Goal: Navigation & Orientation: Find specific page/section

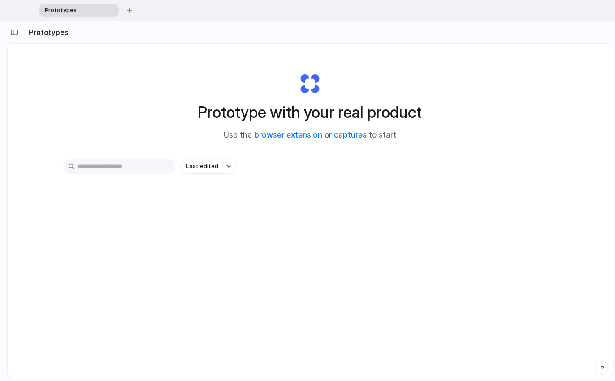
click at [164, 241] on div "Prototype with your real product Use the browser extension or captures to start…" at bounding box center [310, 245] width 604 height 402
click at [239, 346] on div "Prototype with your real product Use the browser extension or captures to start…" at bounding box center [310, 245] width 604 height 402
drag, startPoint x: 239, startPoint y: 346, endPoint x: 130, endPoint y: 185, distance: 194.2
click at [238, 345] on div "Prototype with your real product Use the browser extension or captures to start…" at bounding box center [310, 245] width 604 height 402
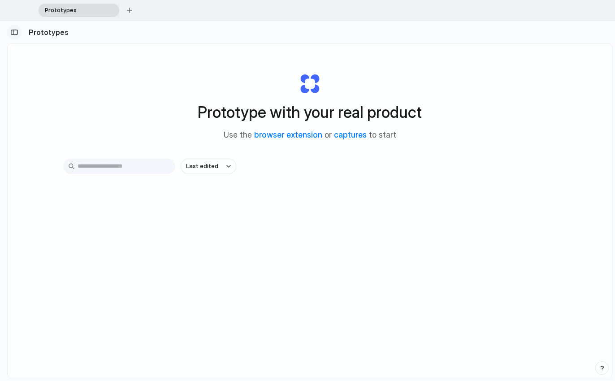
click at [17, 33] on div "button" at bounding box center [14, 32] width 8 height 6
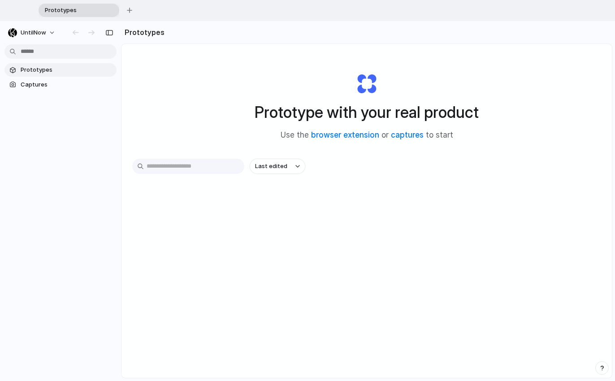
click at [52, 69] on span "Prototypes" at bounding box center [67, 69] width 92 height 9
drag, startPoint x: 375, startPoint y: 225, endPoint x: 357, endPoint y: 213, distance: 22.4
click at [373, 224] on div "Last edited" at bounding box center [366, 198] width 469 height 79
click at [435, 231] on div "Last edited" at bounding box center [366, 198] width 469 height 79
click at [353, 230] on div "Last edited" at bounding box center [366, 198] width 469 height 79
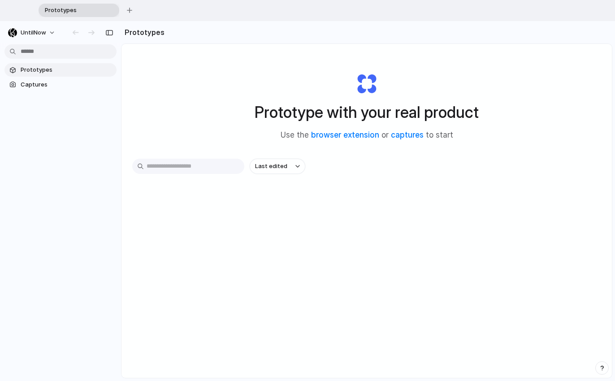
click at [351, 230] on div "Last edited" at bounding box center [366, 198] width 469 height 79
drag, startPoint x: 391, startPoint y: 155, endPoint x: 330, endPoint y: 146, distance: 62.0
click at [391, 155] on div "Prototype with your real product Use the browser extension or captures to start…" at bounding box center [366, 245] width 490 height 402
drag, startPoint x: 98, startPoint y: 112, endPoint x: 80, endPoint y: 116, distance: 18.6
click at [97, 113] on div "Prototypes Captures" at bounding box center [60, 115] width 121 height 188
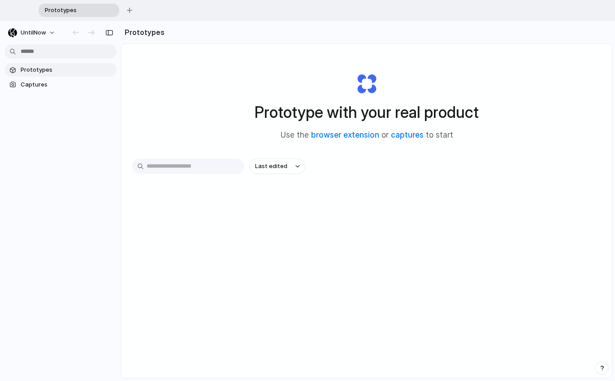
drag, startPoint x: 80, startPoint y: 116, endPoint x: 54, endPoint y: 136, distance: 33.2
click at [78, 116] on div "Prototypes Captures" at bounding box center [60, 115] width 121 height 188
click at [53, 142] on div "Prototypes Captures" at bounding box center [60, 115] width 121 height 188
click at [50, 34] on button "UntilNow" at bounding box center [32, 33] width 56 height 14
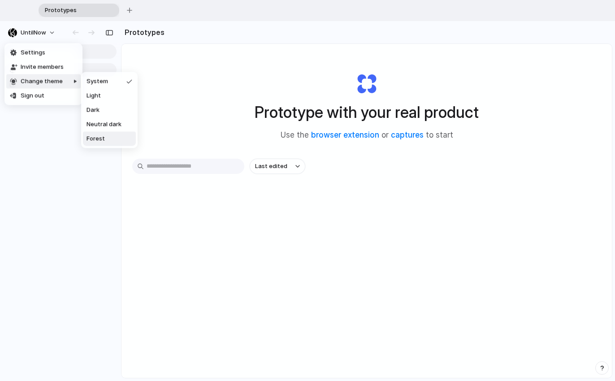
click at [93, 140] on span "Forest" at bounding box center [95, 138] width 18 height 9
